Goal: Navigation & Orientation: Understand site structure

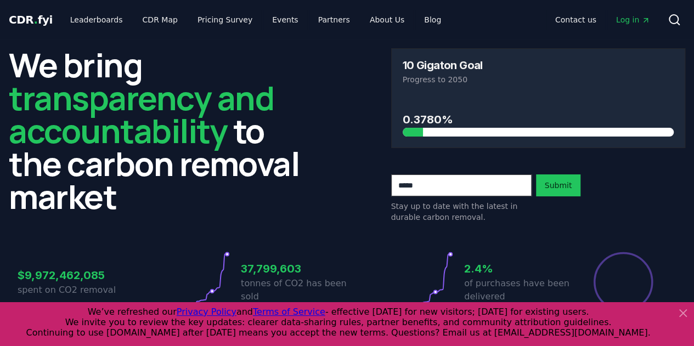
click at [682, 312] on icon at bounding box center [682, 312] width 13 height 13
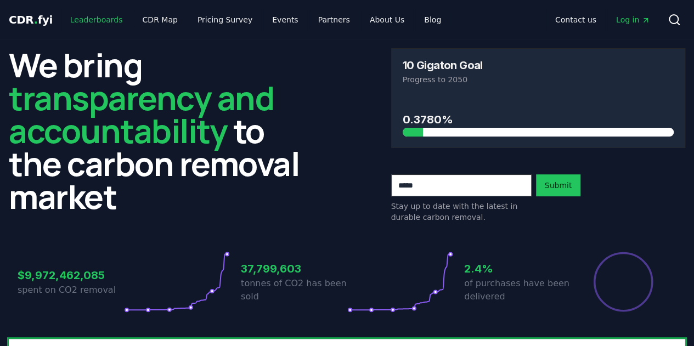
click at [83, 20] on link "Leaderboards" at bounding box center [96, 20] width 70 height 20
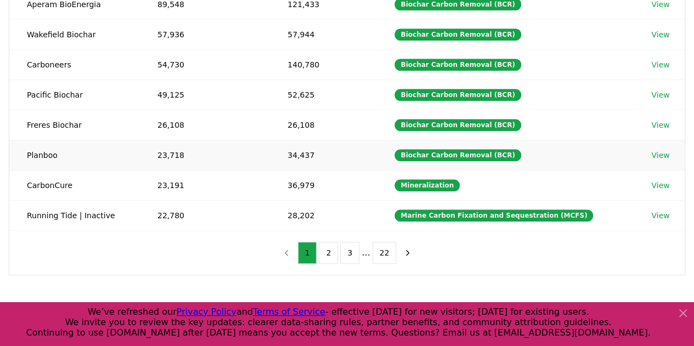
scroll to position [248, 0]
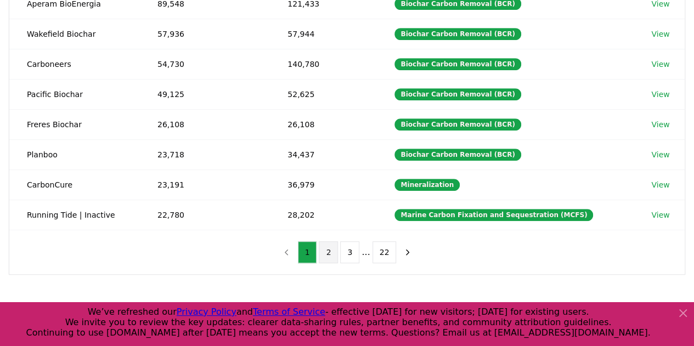
click at [324, 245] on button "2" at bounding box center [328, 252] width 19 height 22
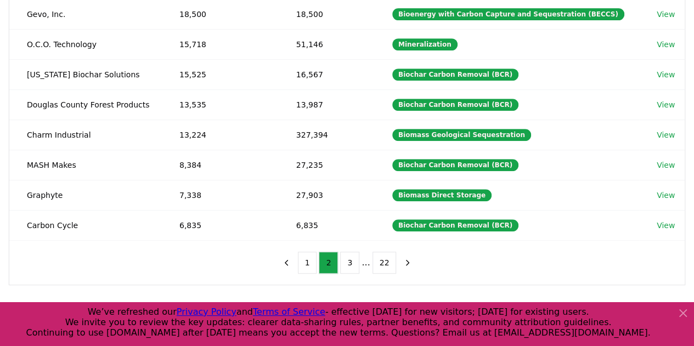
scroll to position [238, 0]
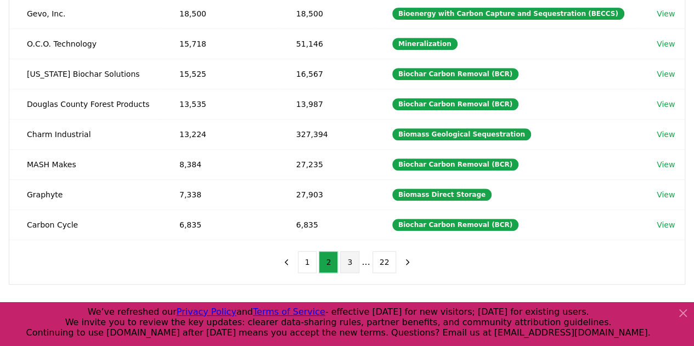
click at [352, 262] on button "3" at bounding box center [349, 262] width 19 height 22
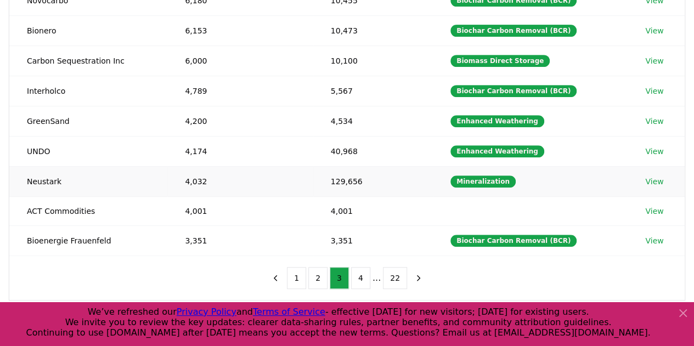
scroll to position [231, 0]
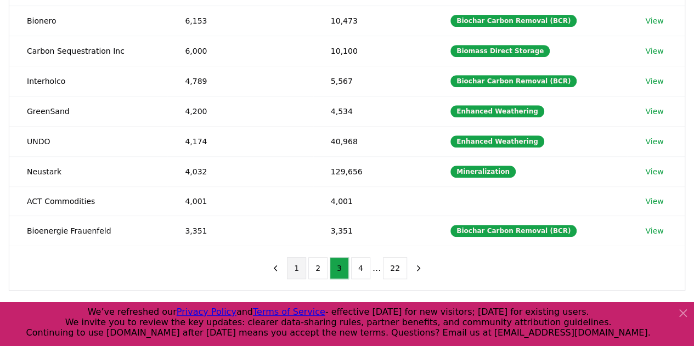
click at [298, 258] on button "1" at bounding box center [296, 268] width 19 height 22
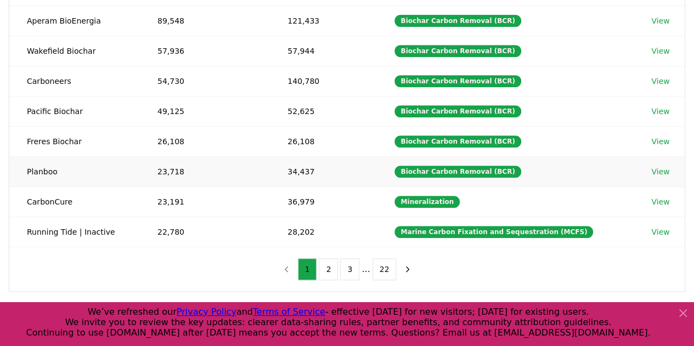
scroll to position [0, 0]
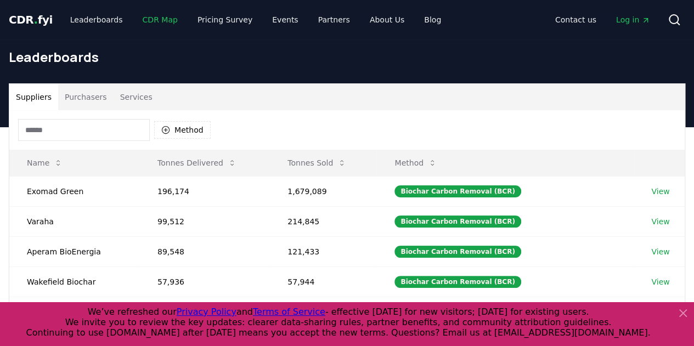
click at [146, 17] on link "CDR Map" at bounding box center [160, 20] width 53 height 20
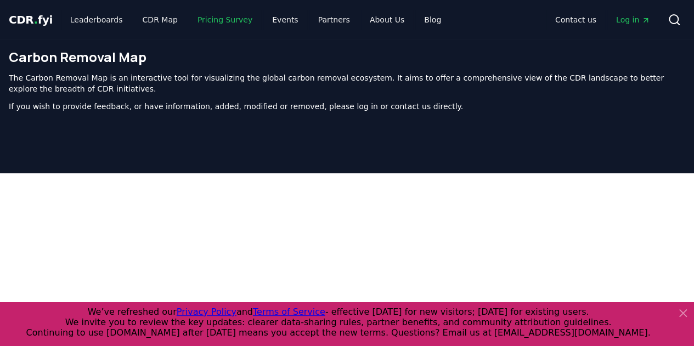
click at [196, 23] on link "Pricing Survey" at bounding box center [225, 20] width 72 height 20
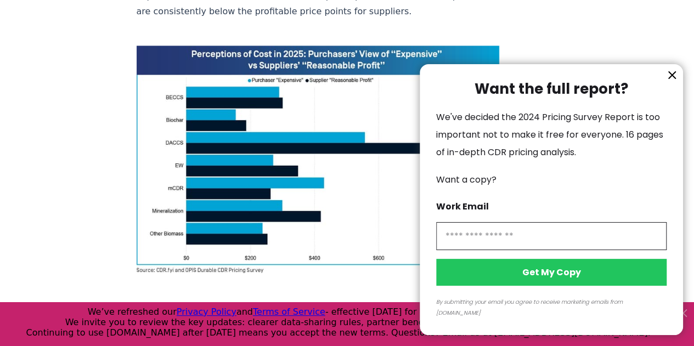
scroll to position [953, 0]
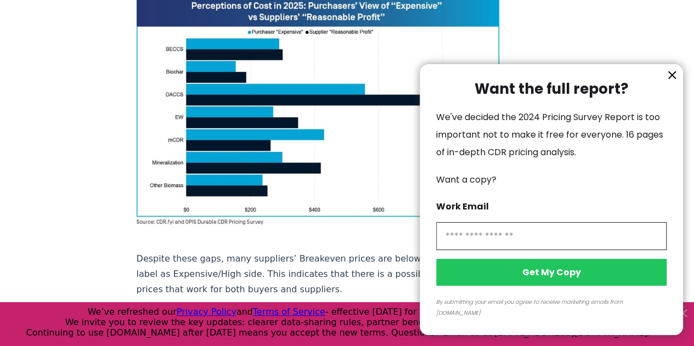
click at [669, 82] on icon "information" at bounding box center [671, 75] width 13 height 13
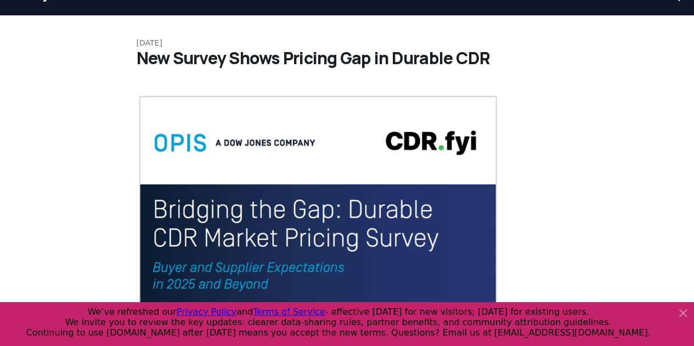
scroll to position [0, 0]
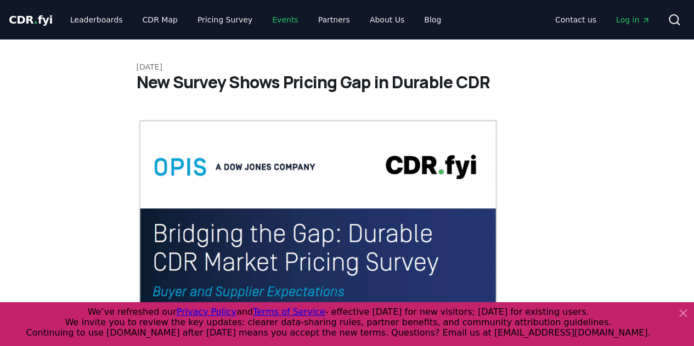
click at [271, 21] on link "Events" at bounding box center [284, 20] width 43 height 20
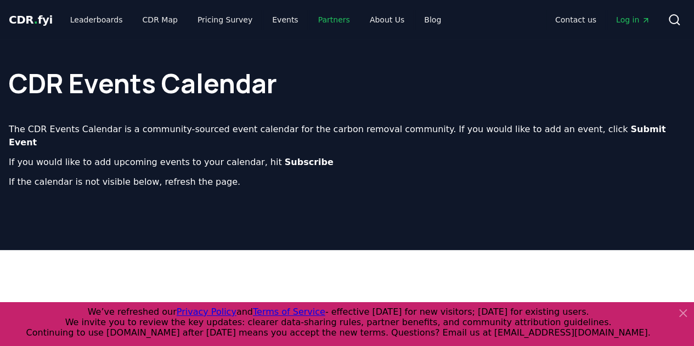
click at [316, 20] on link "Partners" at bounding box center [333, 20] width 49 height 20
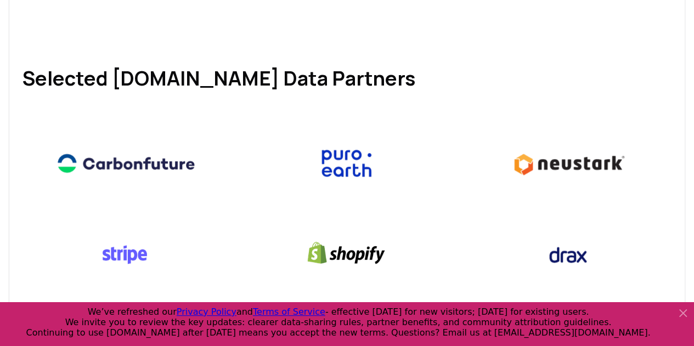
scroll to position [477, 0]
